Goal: Information Seeking & Learning: Learn about a topic

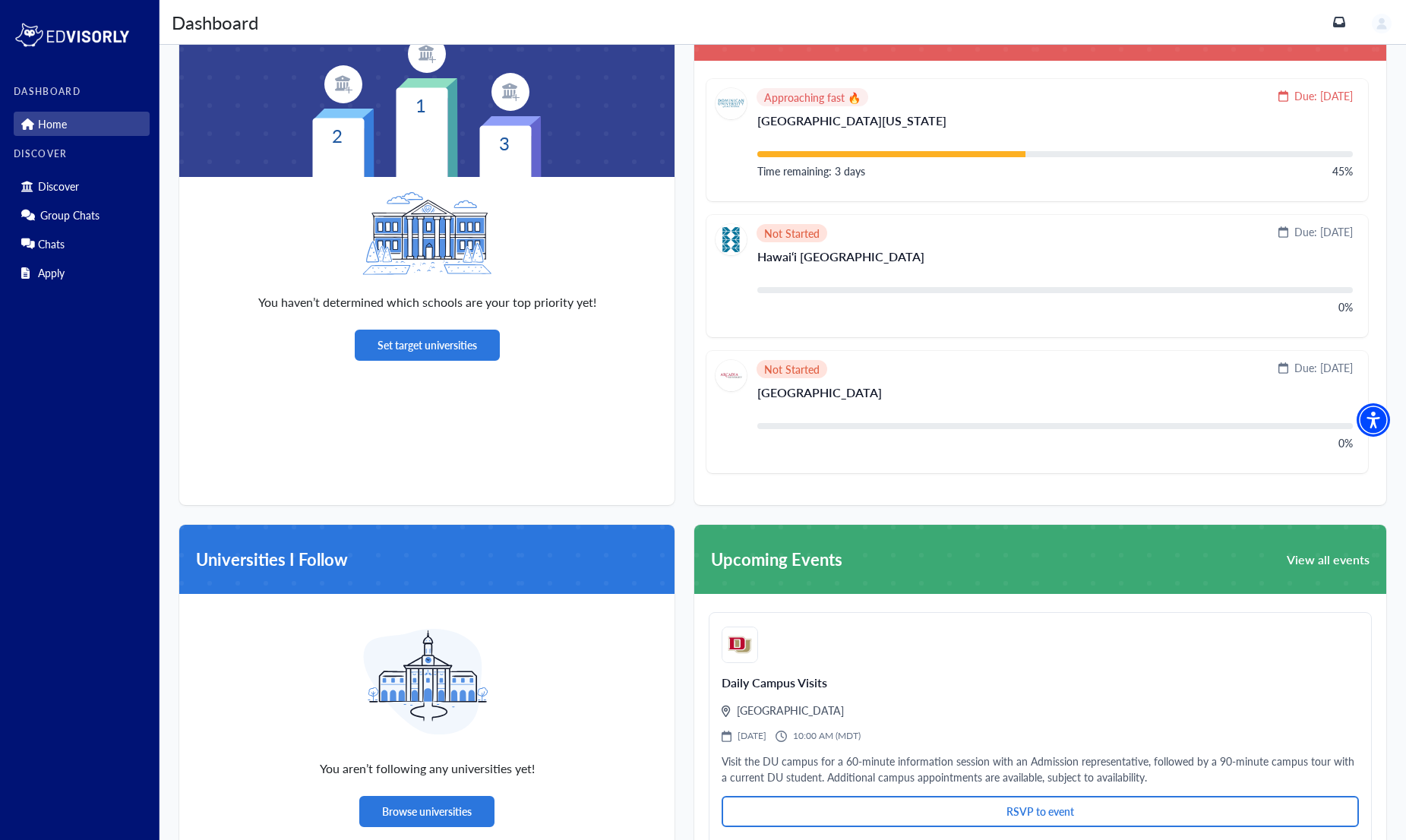
scroll to position [855, 0]
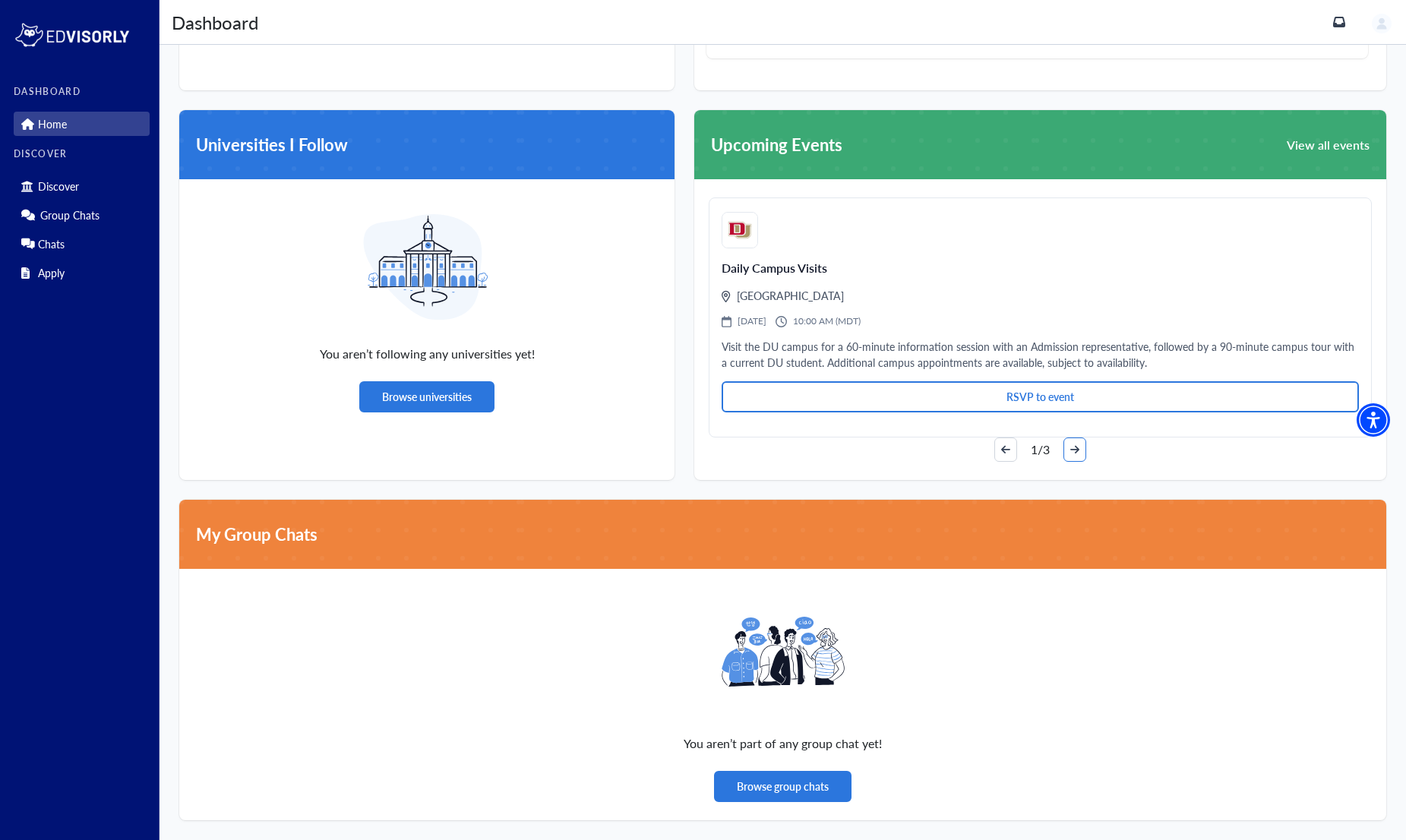
click at [1077, 451] on icon "arrow-right" at bounding box center [1074, 450] width 9 height 8
click at [55, 195] on link "Discover" at bounding box center [82, 186] width 136 height 24
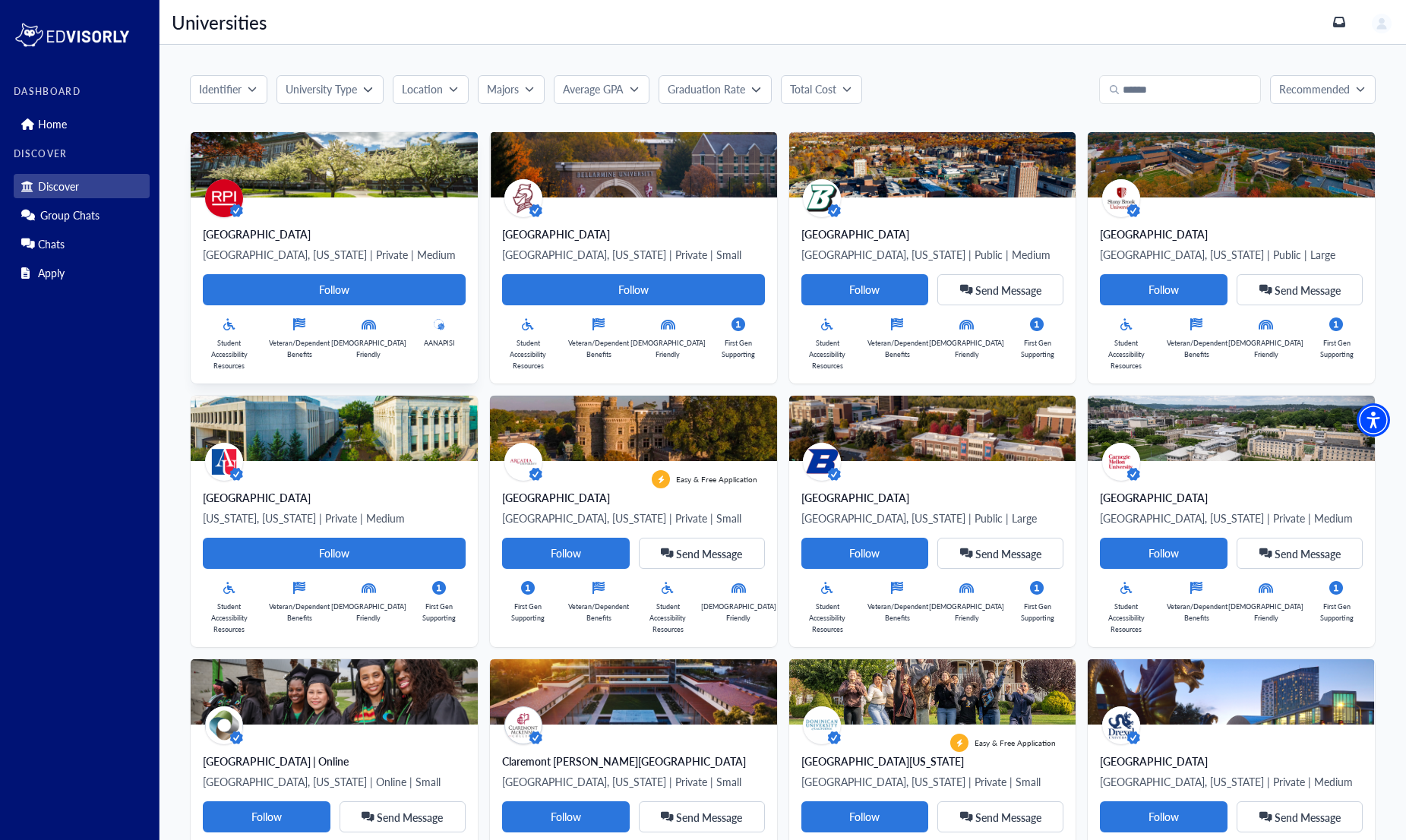
click at [230, 206] on icon at bounding box center [236, 210] width 14 height 14
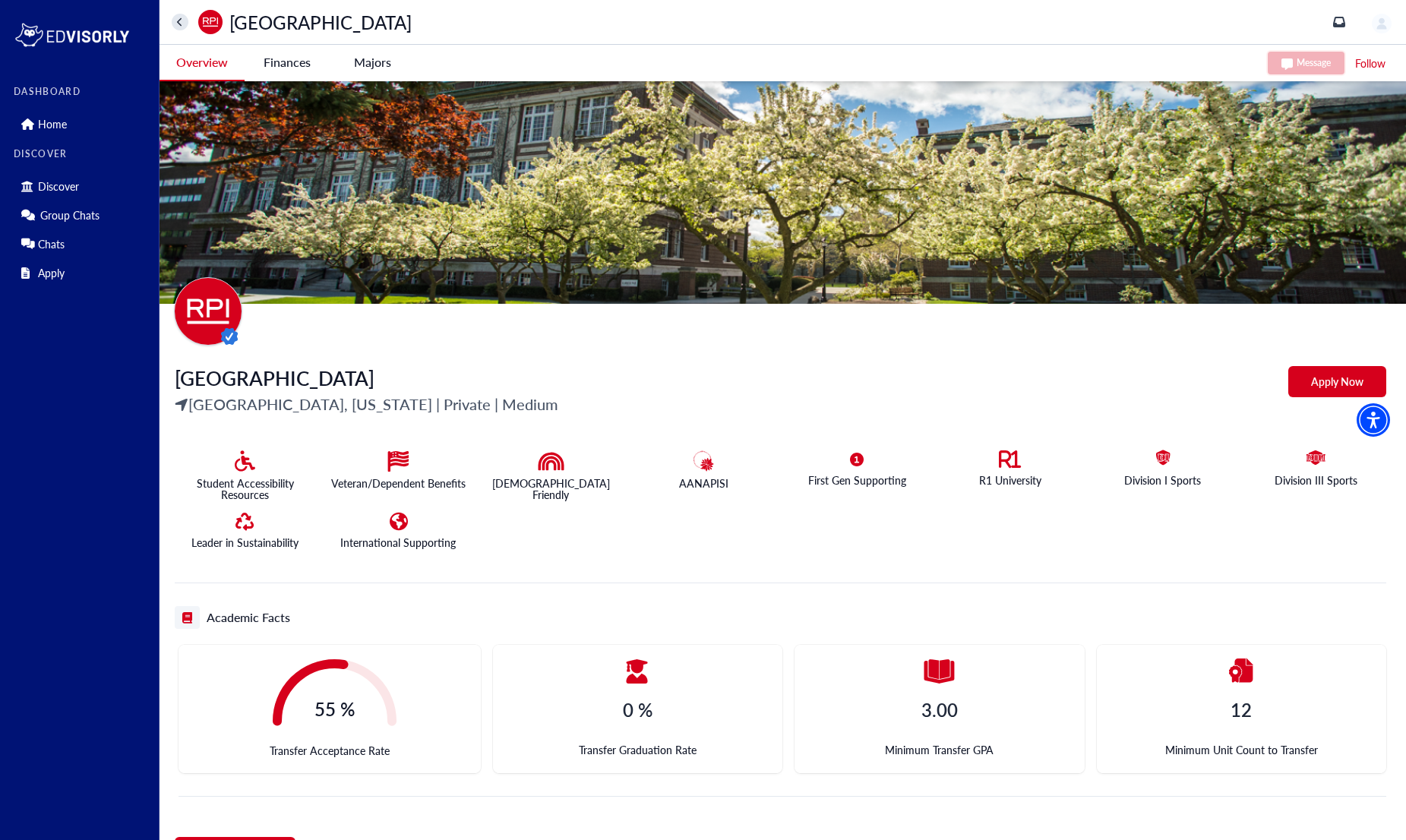
click at [219, 308] on img at bounding box center [208, 312] width 69 height 69
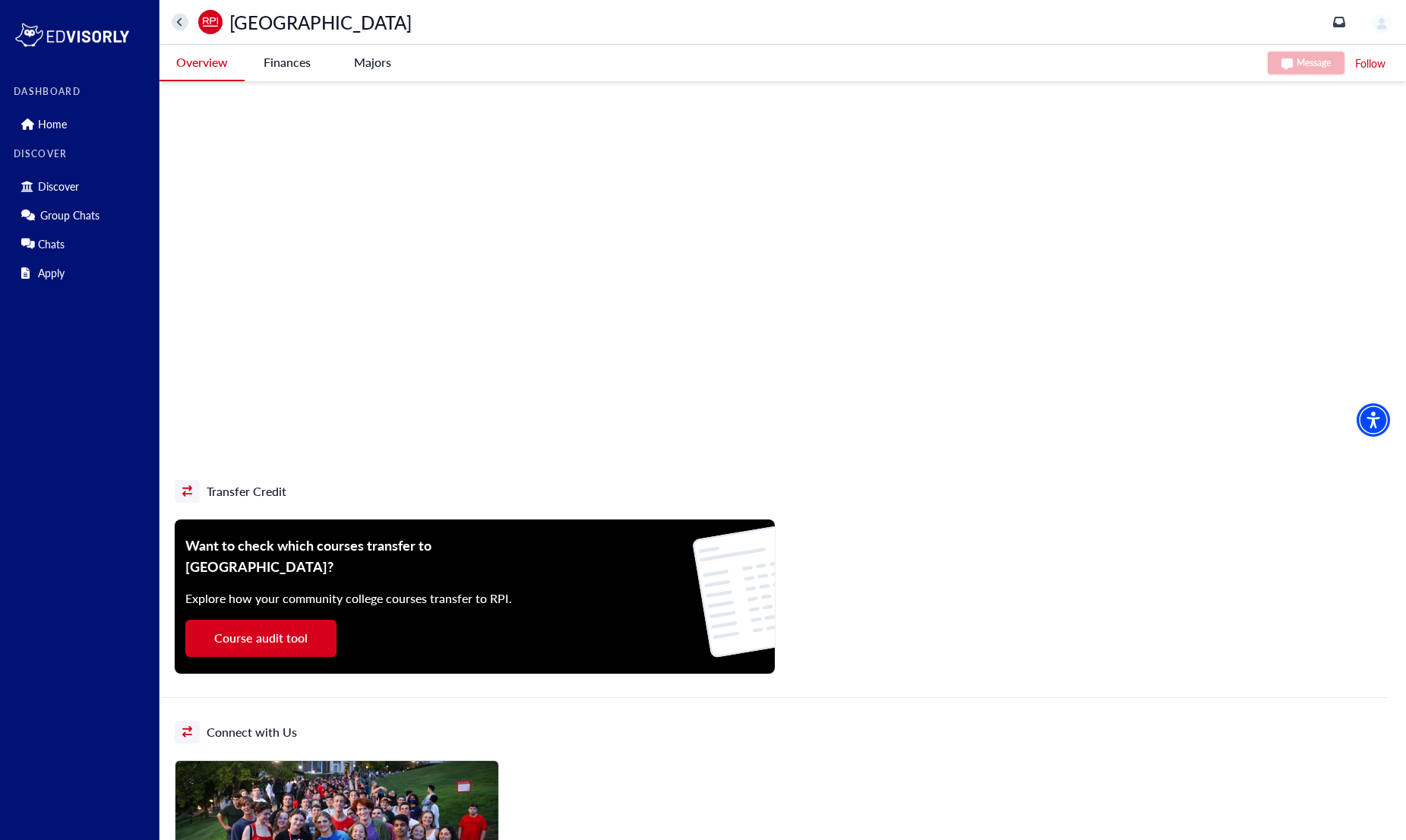
scroll to position [720, 0]
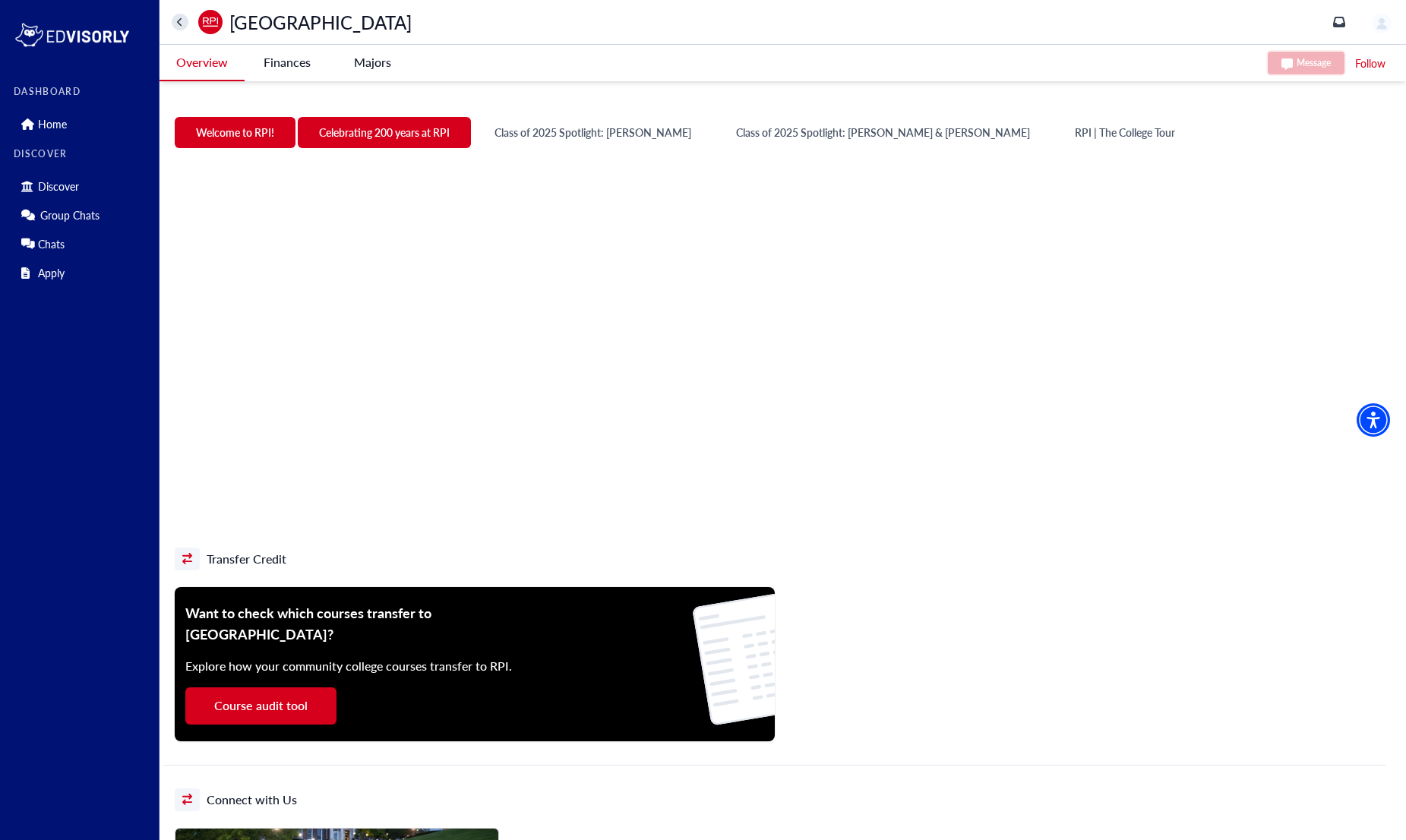
click at [441, 136] on button "Celebrating 200 years at RPI" at bounding box center [384, 132] width 173 height 31
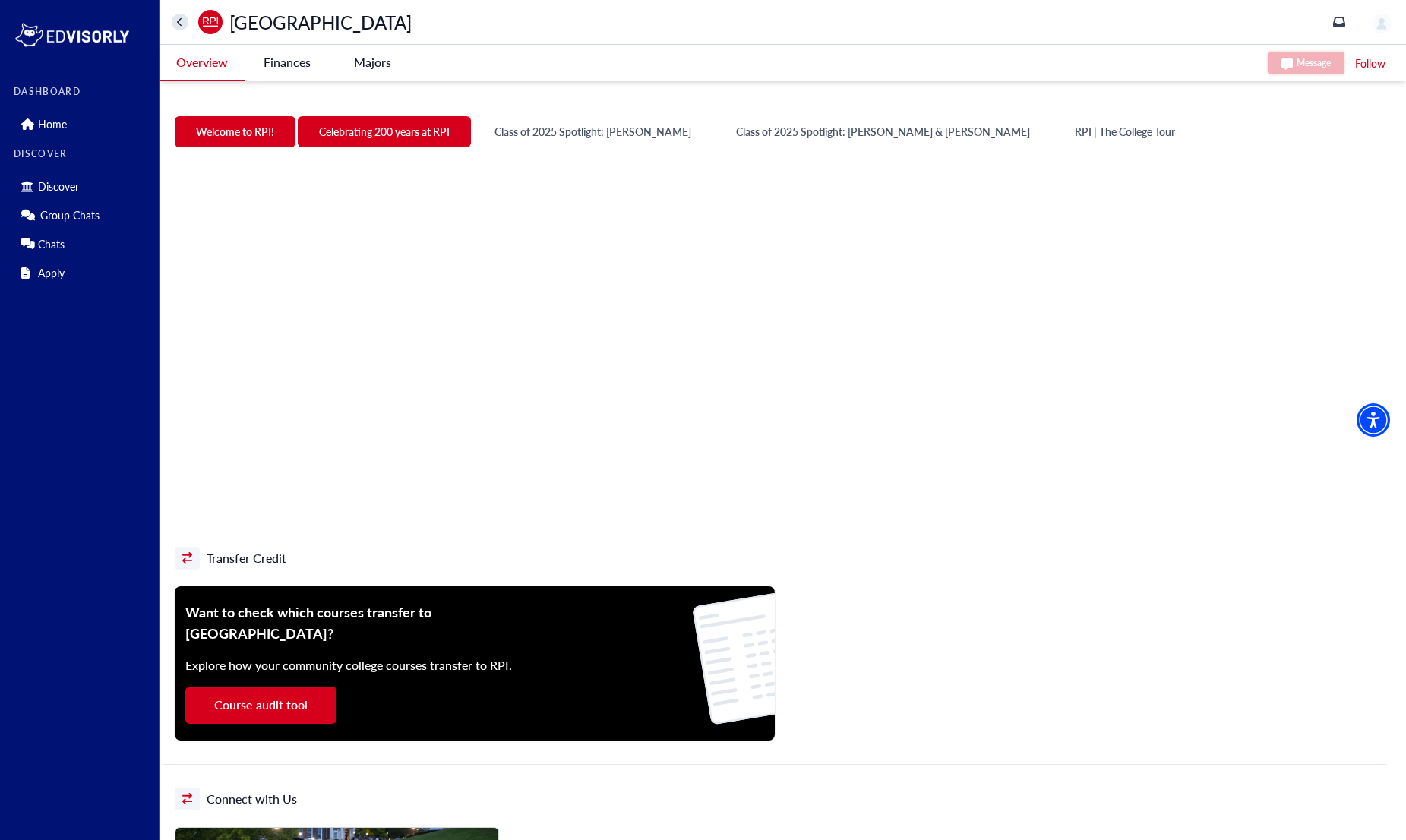
click at [203, 134] on button "Welcome to RPI!" at bounding box center [235, 131] width 121 height 31
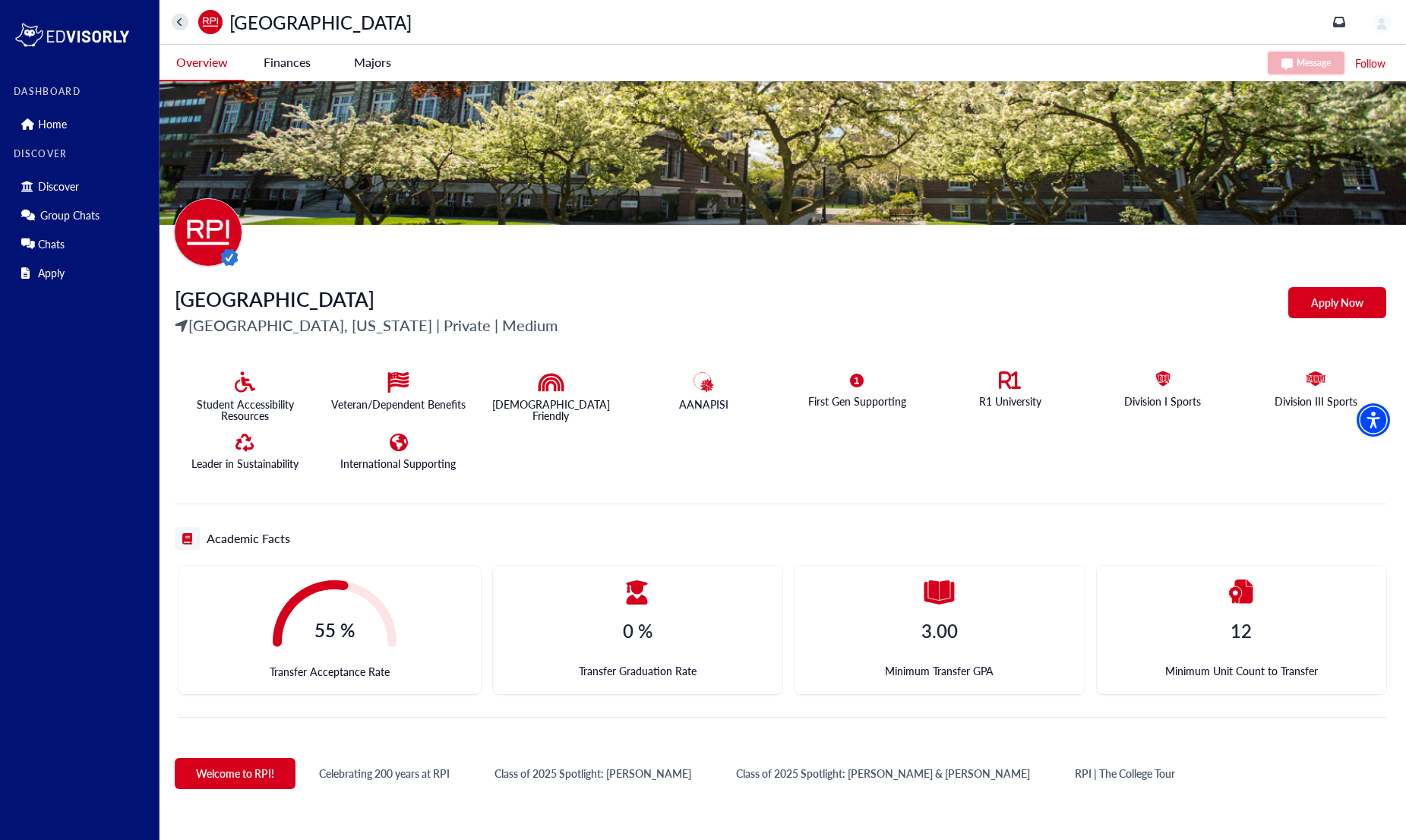
scroll to position [0, 0]
